Goal: Task Accomplishment & Management: Manage account settings

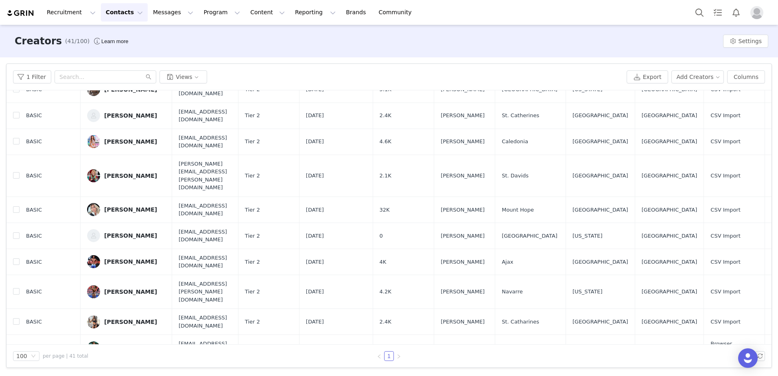
scroll to position [514, 0]
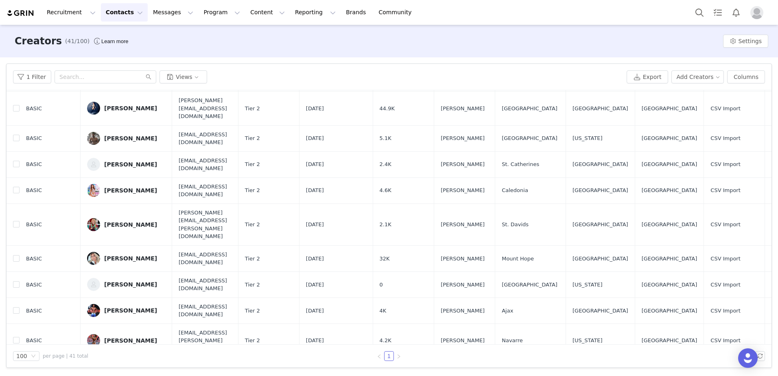
click at [111, 12] on button "Contacts Contacts" at bounding box center [124, 12] width 47 height 18
click at [121, 70] on link "Applicants" at bounding box center [125, 66] width 64 height 15
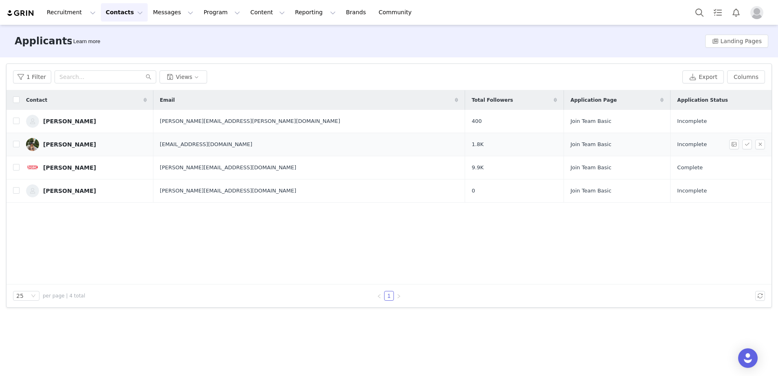
click at [63, 141] on div "[PERSON_NAME]" at bounding box center [69, 144] width 53 height 7
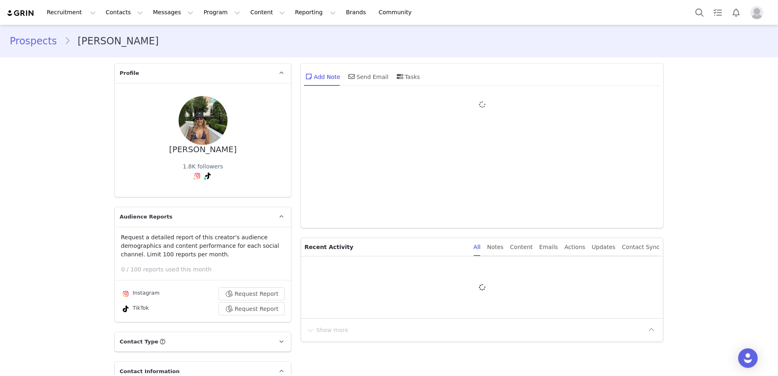
type input "+1 ([GEOGRAPHIC_DATA])"
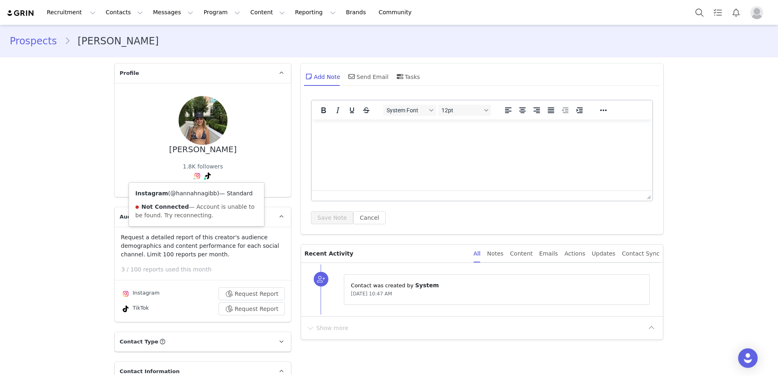
click at [184, 192] on link "@hannahnagibb" at bounding box center [194, 193] width 47 height 7
click at [379, 73] on div "Send Email" at bounding box center [368, 77] width 42 height 20
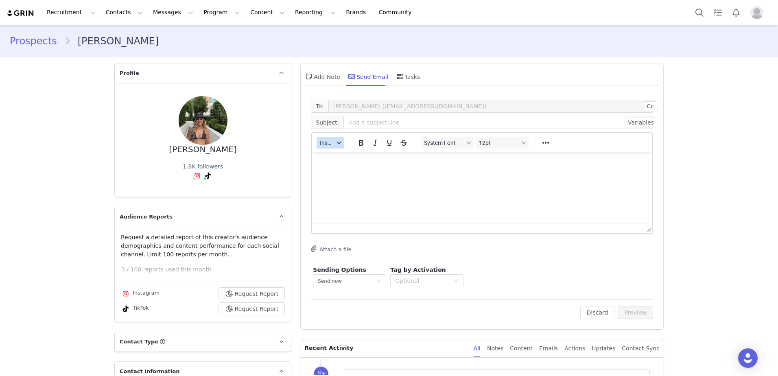
click at [337, 141] on icon "button" at bounding box center [339, 143] width 4 height 4
click at [353, 155] on div "Insert Template" at bounding box center [357, 157] width 73 height 10
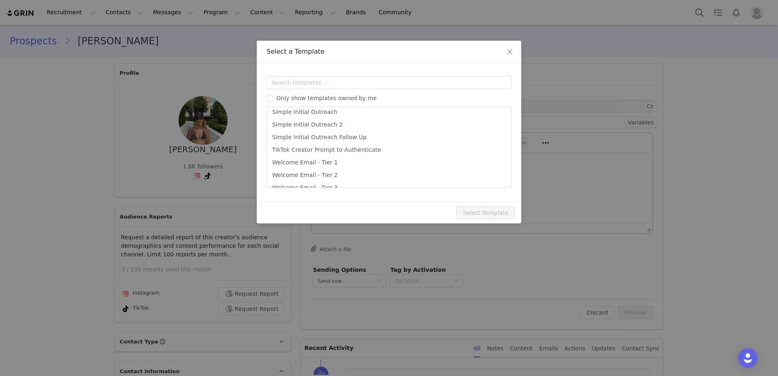
scroll to position [406, 0]
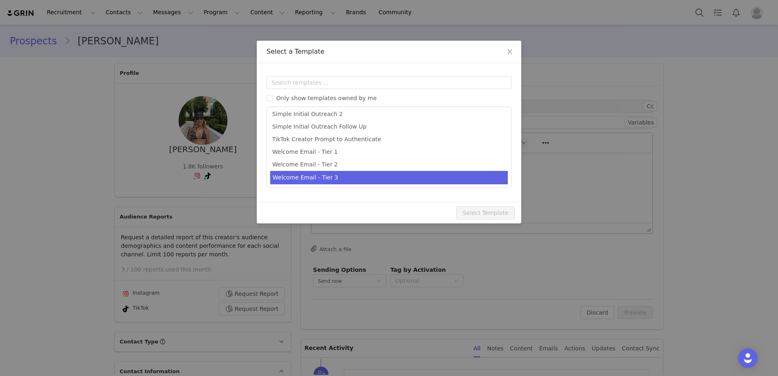
click at [347, 174] on li "Welcome Email - Tier 3" at bounding box center [389, 177] width 238 height 13
type input "🎉 Welcome to Team Basic – You’re In!"
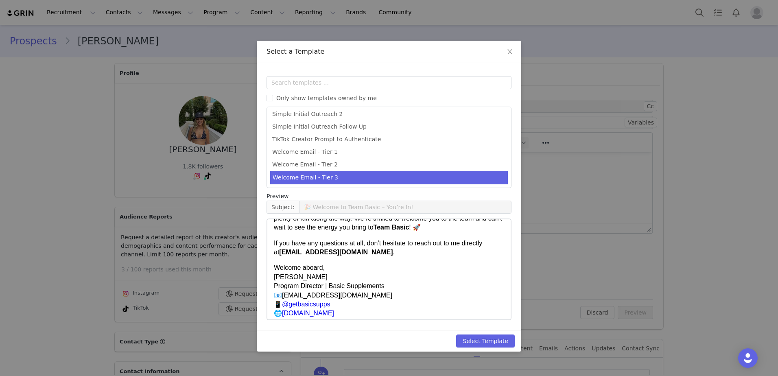
scroll to position [326, 0]
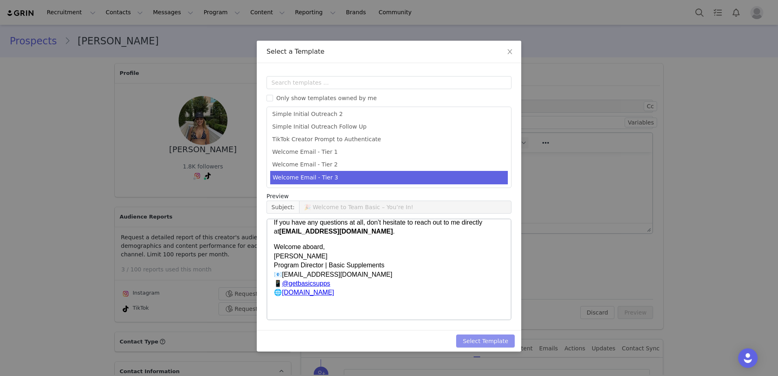
click at [488, 340] on button "Select Template" at bounding box center [485, 341] width 59 height 13
type input "🎉 Welcome to Team Basic – You’re In!"
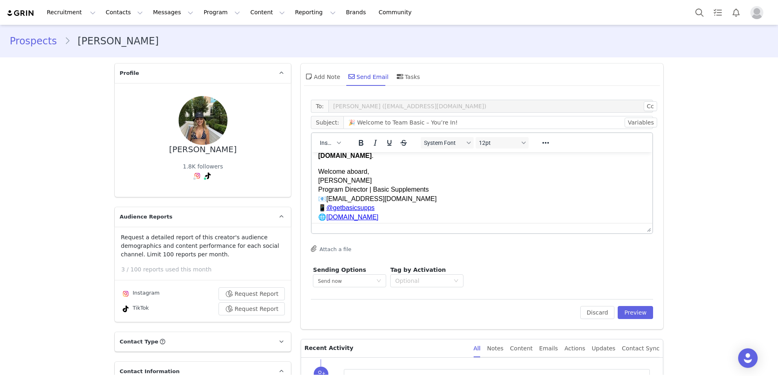
scroll to position [282, 0]
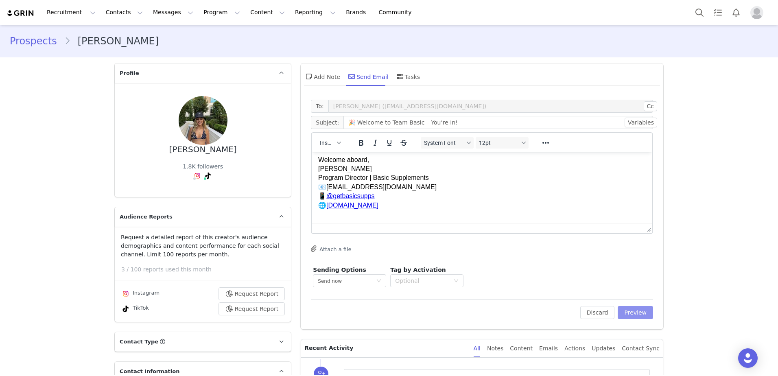
click at [637, 311] on button "Preview" at bounding box center [635, 312] width 35 height 13
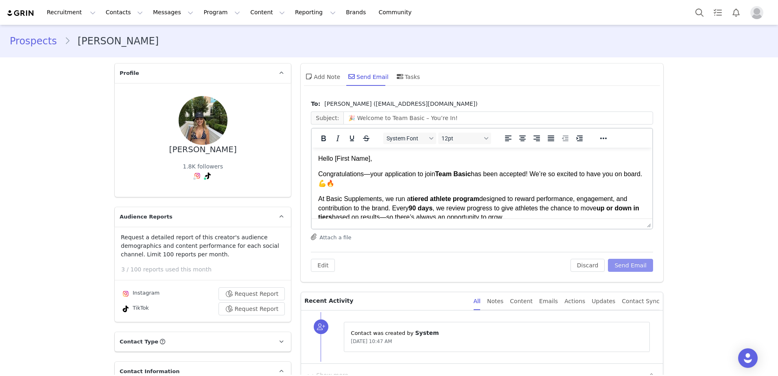
scroll to position [0, 0]
click at [583, 265] on button "Discard" at bounding box center [588, 265] width 35 height 13
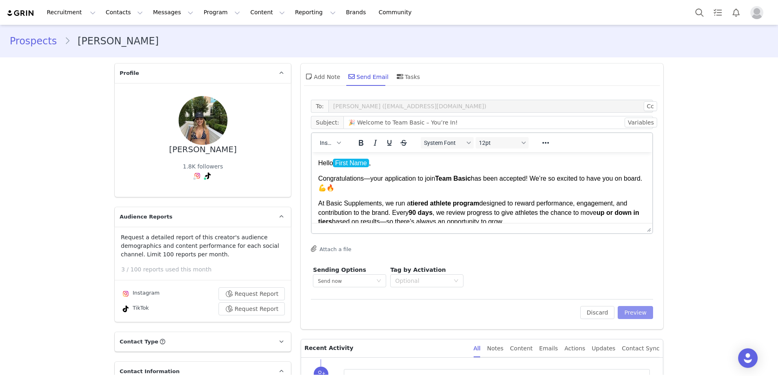
click at [630, 313] on button "Preview" at bounding box center [635, 312] width 35 height 13
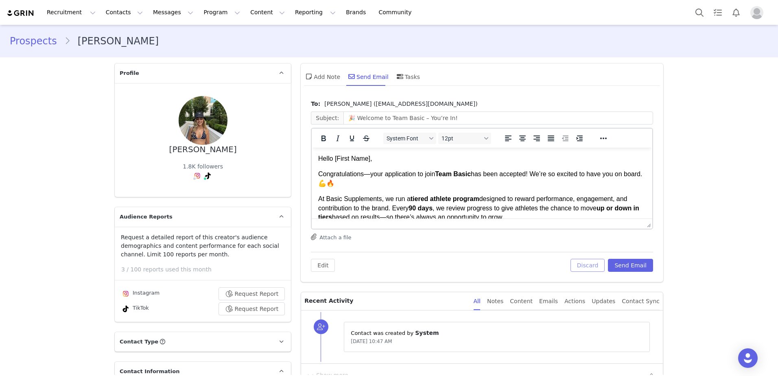
click at [590, 266] on button "Discard" at bounding box center [588, 265] width 35 height 13
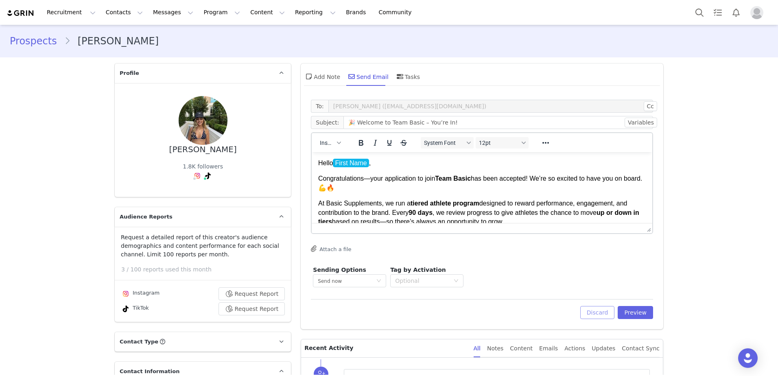
click at [354, 161] on span "First Name" at bounding box center [351, 163] width 36 height 9
click at [337, 144] on icon "button" at bounding box center [339, 143] width 4 height 4
click at [339, 170] on div "Insert Variable" at bounding box center [357, 170] width 73 height 10
select select
click at [639, 314] on button "Preview" at bounding box center [635, 312] width 35 height 13
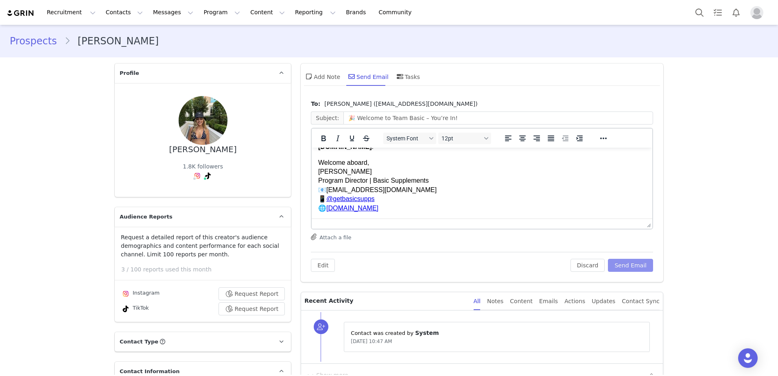
scroll to position [282, 0]
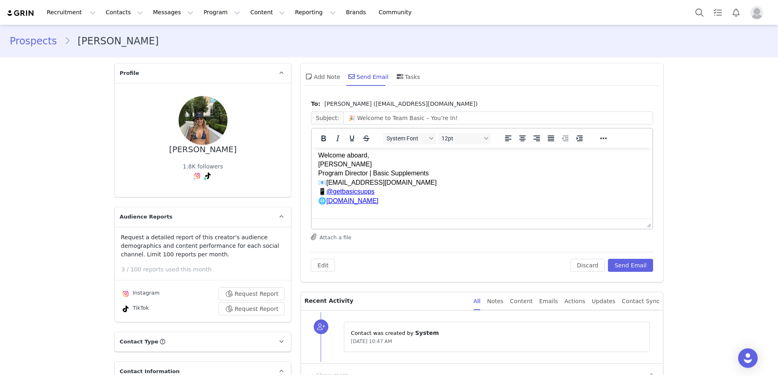
click at [479, 240] on div "Attach a file" at bounding box center [482, 238] width 342 height 8
click at [634, 267] on button "Send Email" at bounding box center [630, 265] width 45 height 13
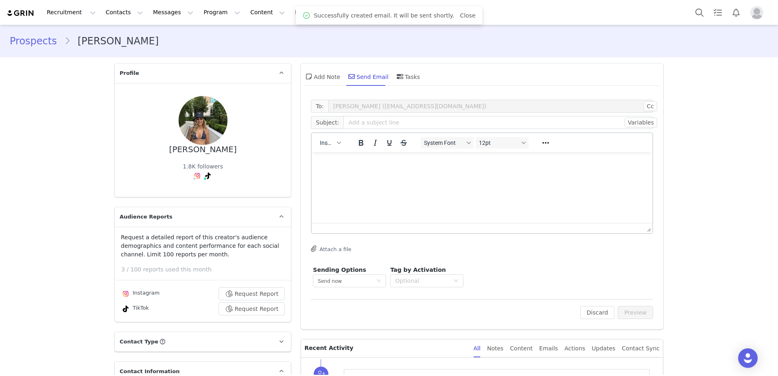
scroll to position [0, 0]
click at [119, 13] on button "Contacts Contacts" at bounding box center [124, 12] width 47 height 18
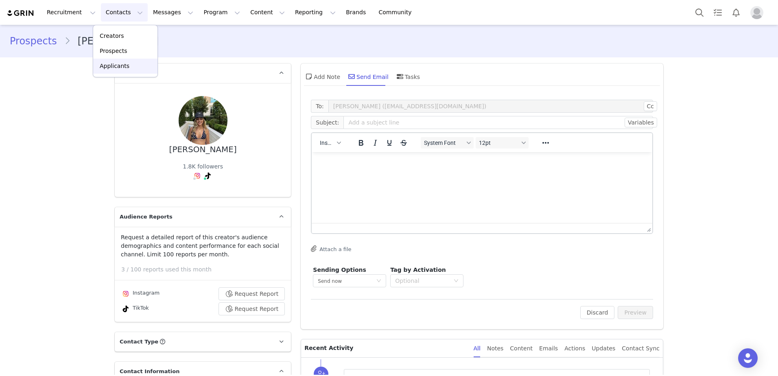
click at [112, 64] on p "Applicants" at bounding box center [115, 66] width 30 height 9
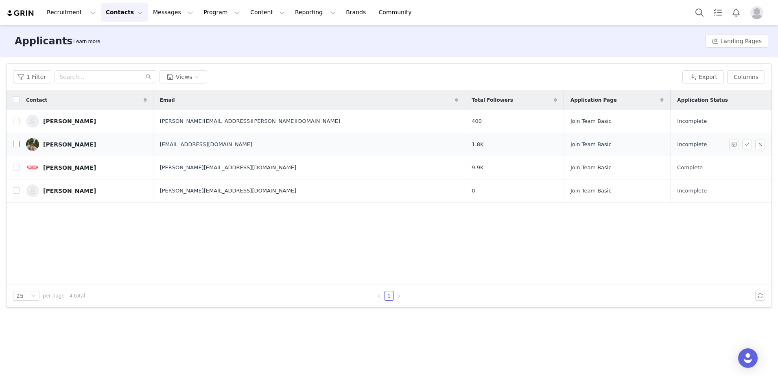
click at [13, 145] on input "checkbox" at bounding box center [16, 144] width 7 height 7
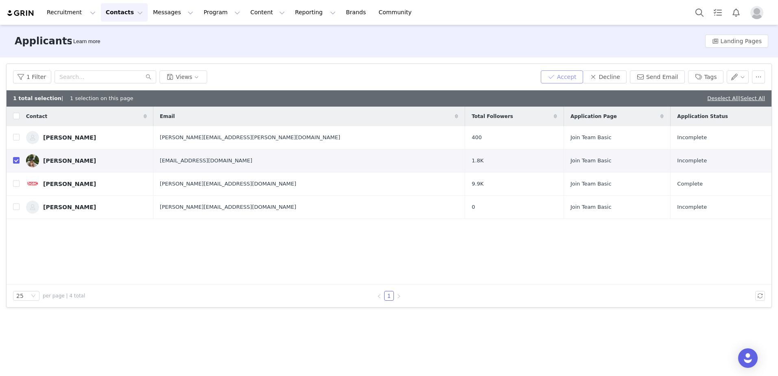
click at [582, 78] on button "Accept" at bounding box center [562, 76] width 42 height 13
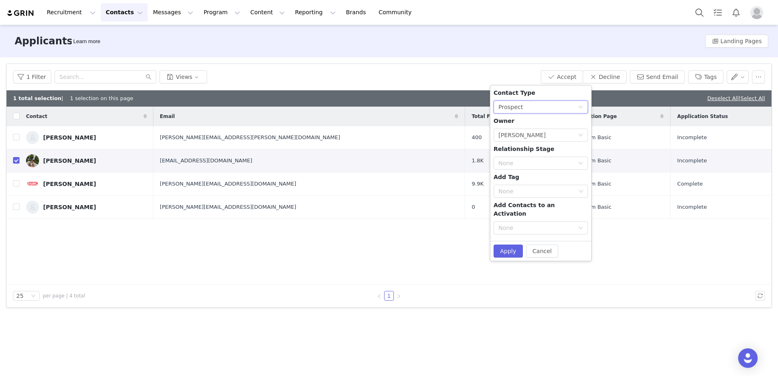
click at [547, 109] on div "None Prospect" at bounding box center [538, 107] width 79 height 12
click at [540, 136] on li "Creator" at bounding box center [541, 136] width 94 height 13
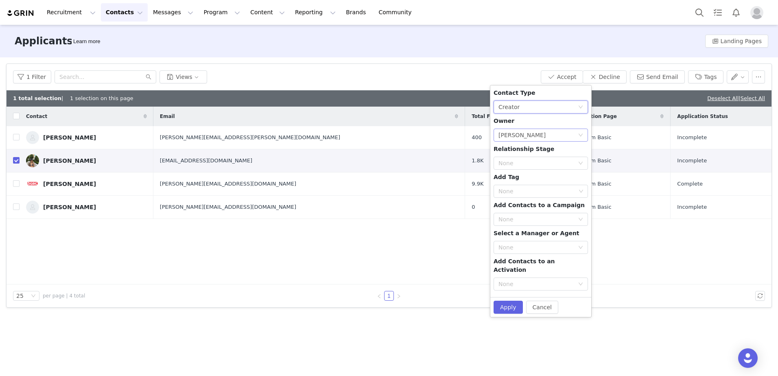
click at [538, 136] on div "Select Owner [PERSON_NAME]" at bounding box center [538, 135] width 79 height 12
click at [538, 166] on li "[PERSON_NAME]" at bounding box center [541, 164] width 94 height 13
click at [544, 193] on div "None" at bounding box center [537, 191] width 77 height 8
click at [527, 250] on li "Tier 3" at bounding box center [541, 246] width 94 height 13
click at [584, 288] on div "Contact Type None Creator Owner Select Owner [PERSON_NAME] Relationship Stage N…" at bounding box center [540, 191] width 101 height 212
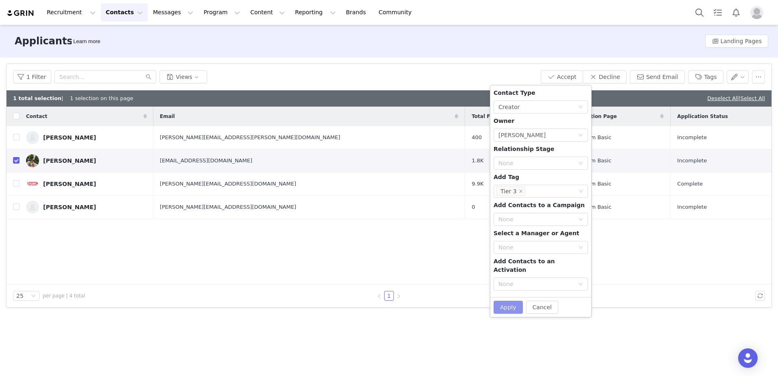
click at [507, 301] on button "Apply" at bounding box center [508, 307] width 29 height 13
checkbox input "false"
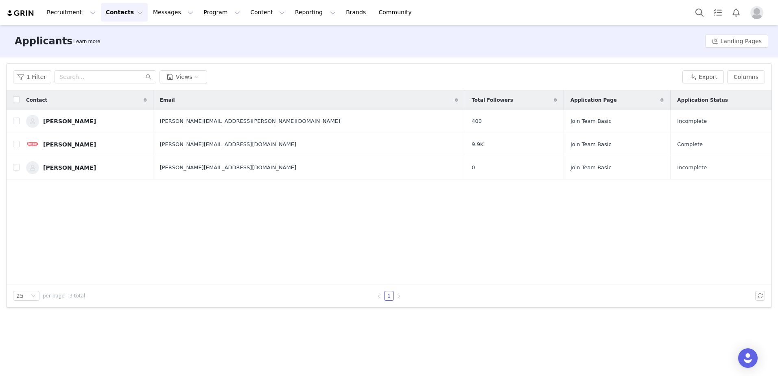
click at [126, 11] on button "Contacts Contacts" at bounding box center [124, 12] width 47 height 18
click at [118, 37] on p "Creators" at bounding box center [112, 36] width 24 height 9
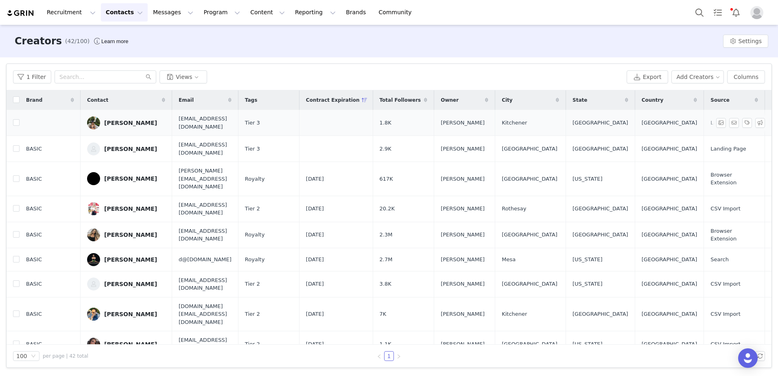
click at [131, 123] on div "[PERSON_NAME]" at bounding box center [130, 123] width 53 height 7
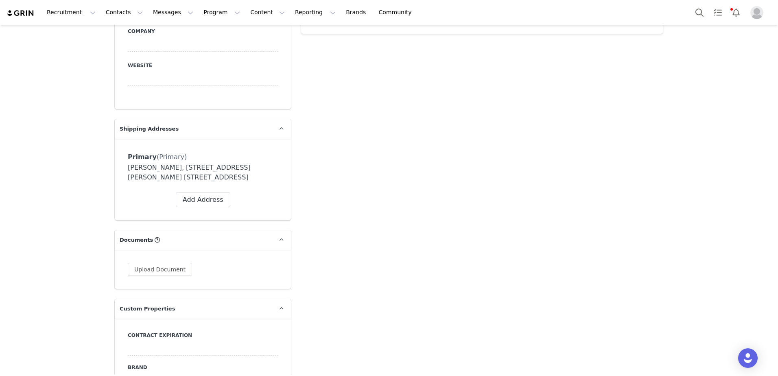
scroll to position [733, 0]
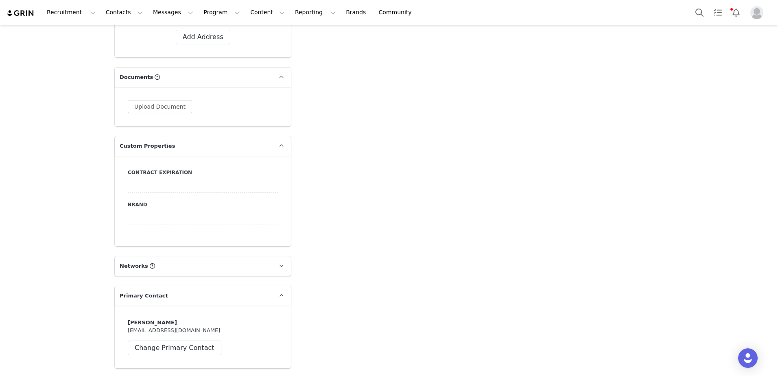
click at [167, 221] on div at bounding box center [203, 217] width 150 height 15
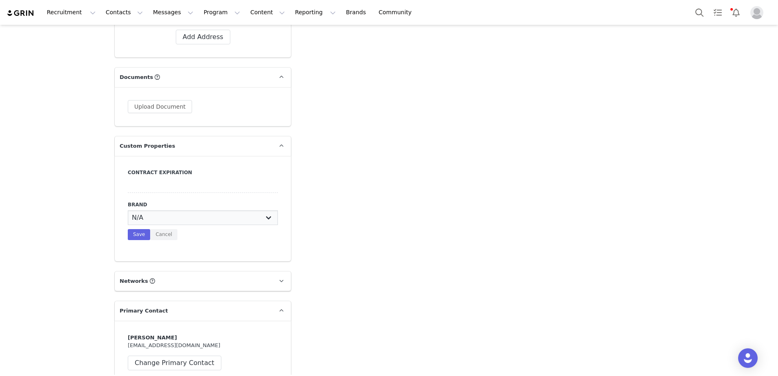
click at [156, 216] on select "N/A BASIC GR8 SIMPLY" at bounding box center [203, 217] width 150 height 15
select select "BASIC"
click at [128, 210] on select "N/A BASIC GR8 SIMPLY" at bounding box center [203, 217] width 150 height 15
click at [138, 233] on button "Save" at bounding box center [139, 234] width 22 height 11
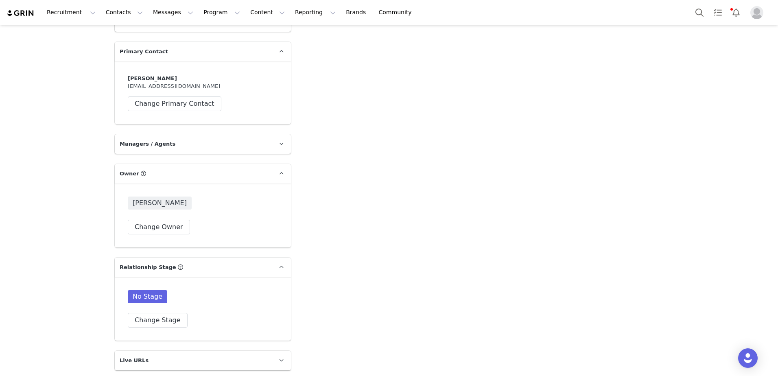
scroll to position [895, 0]
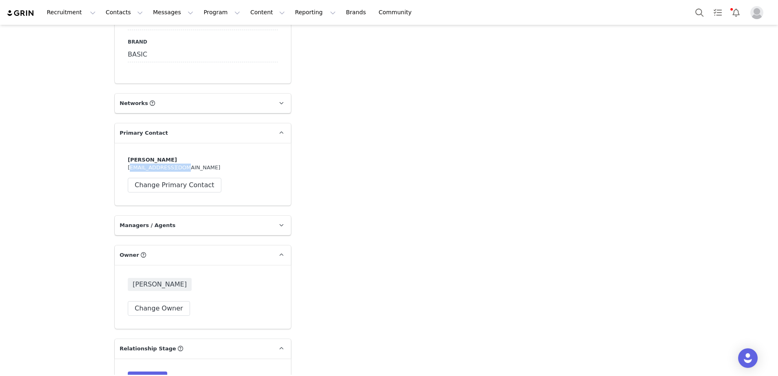
drag, startPoint x: 183, startPoint y: 167, endPoint x: 120, endPoint y: 167, distance: 62.7
click at [120, 167] on div "[PERSON_NAME] [EMAIL_ADDRESS][DOMAIN_NAME] Change Primary Contact" at bounding box center [203, 174] width 176 height 63
copy div "[EMAIL_ADDRESS][DOMAIN_NAME]"
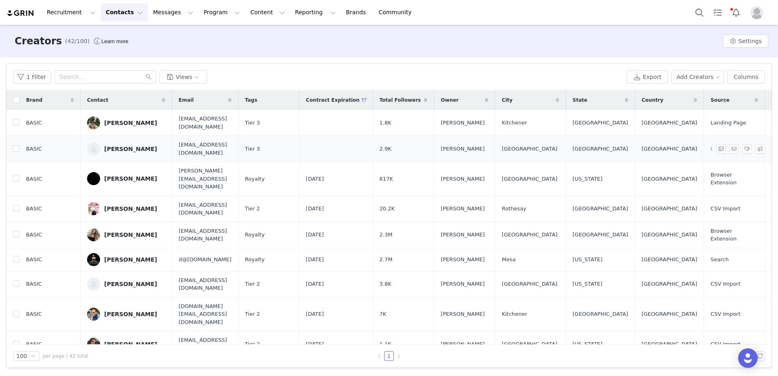
drag, startPoint x: 258, startPoint y: 151, endPoint x: 179, endPoint y: 153, distance: 79.0
click at [179, 153] on span "[EMAIL_ADDRESS][DOMAIN_NAME]" at bounding box center [205, 149] width 53 height 16
copy span "[EMAIL_ADDRESS][DOMAIN_NAME]"
click at [267, 83] on div "1 Filter Views" at bounding box center [318, 76] width 611 height 13
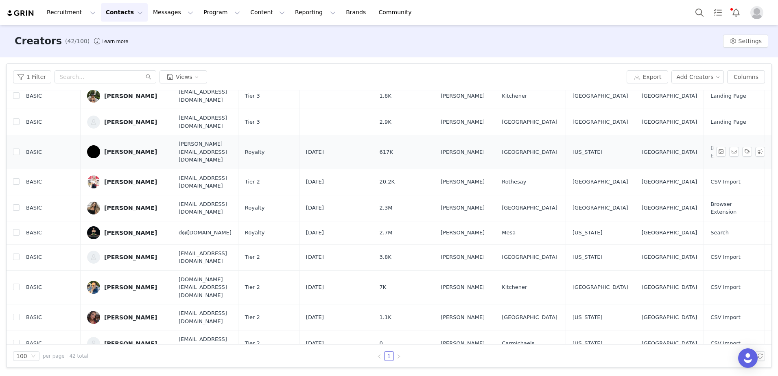
scroll to position [41, 0]
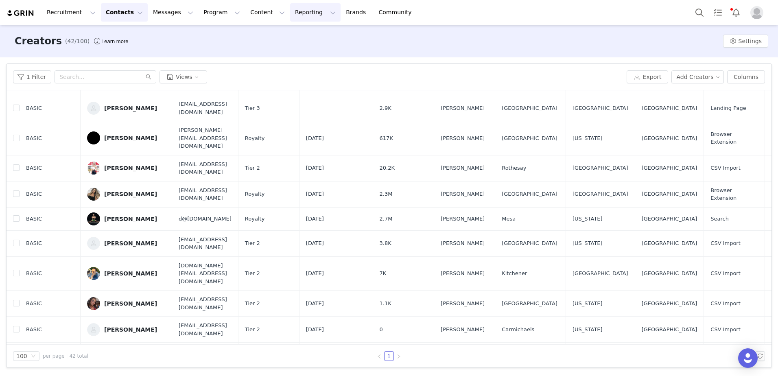
click at [290, 14] on button "Reporting Reporting" at bounding box center [315, 12] width 50 height 18
click at [292, 53] on p "Report Builder" at bounding box center [287, 51] width 41 height 9
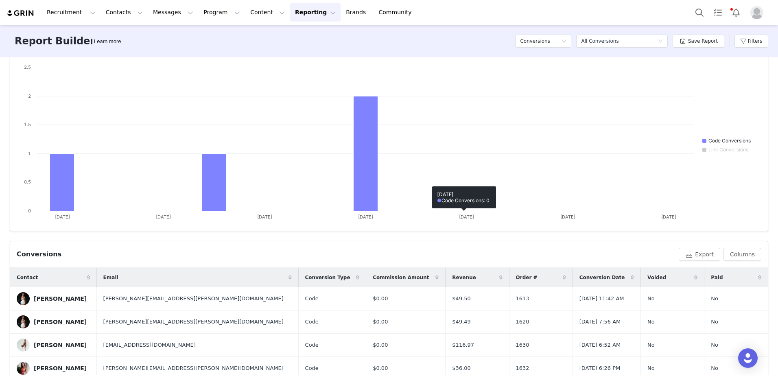
scroll to position [128, 0]
